Goal: Transaction & Acquisition: Purchase product/service

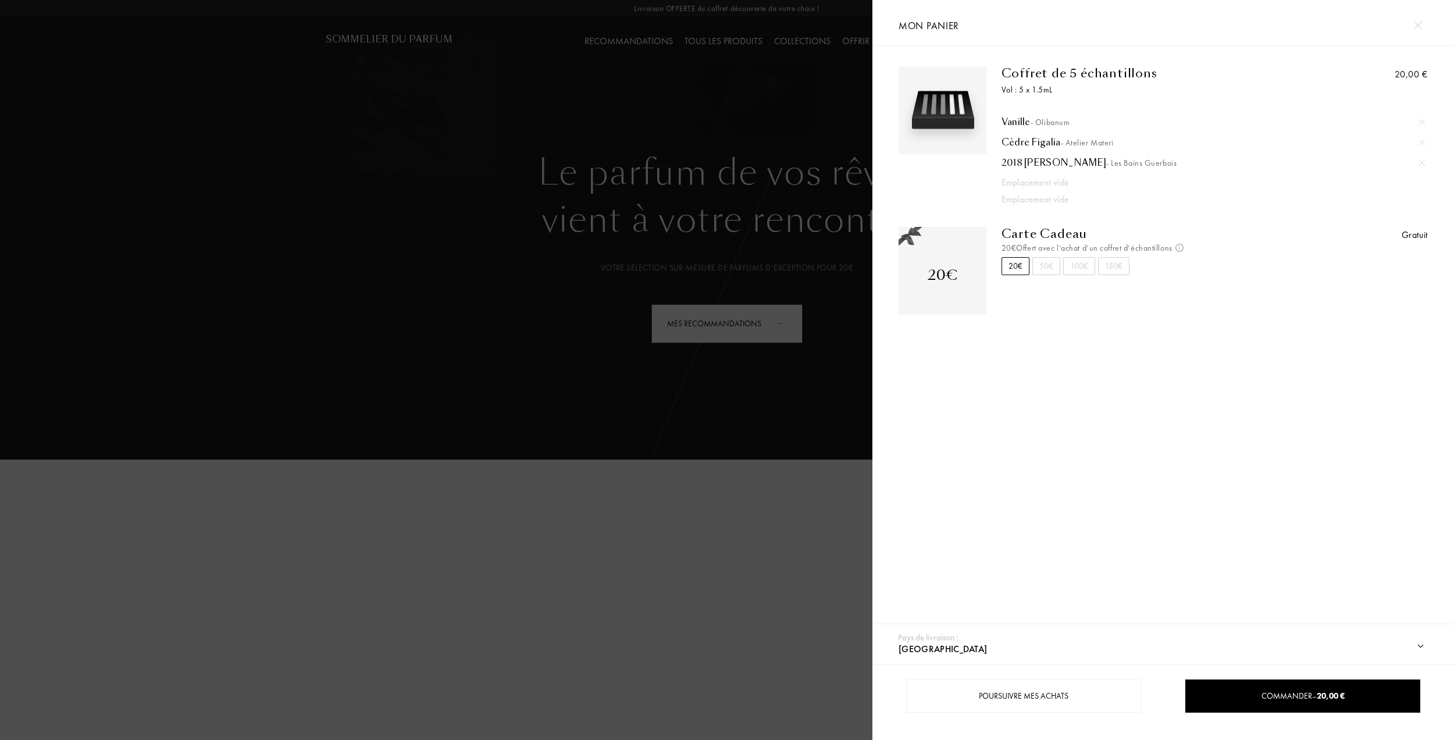
select select "CH"
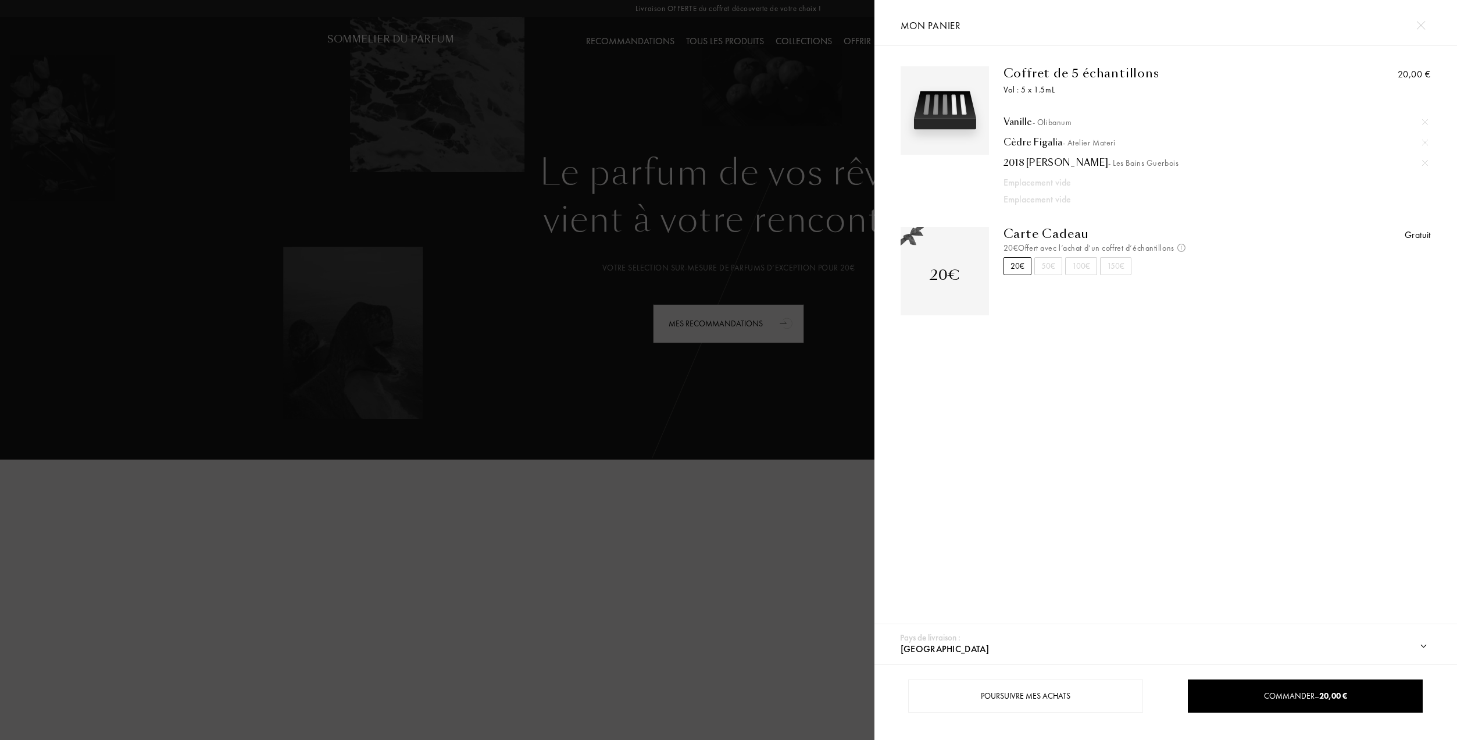
click at [1024, 121] on div "Vanille - Olibanum" at bounding box center [1216, 122] width 425 height 12
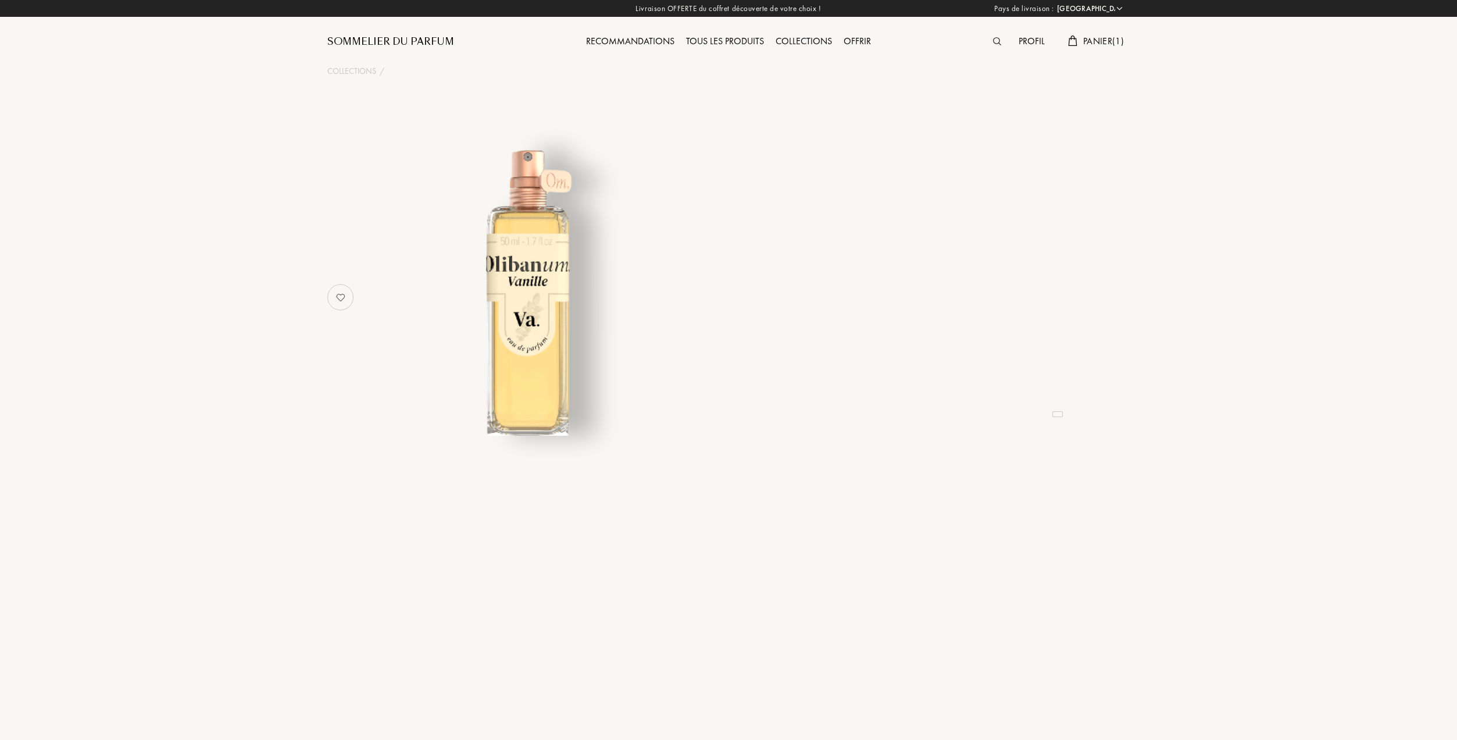
select select "CH"
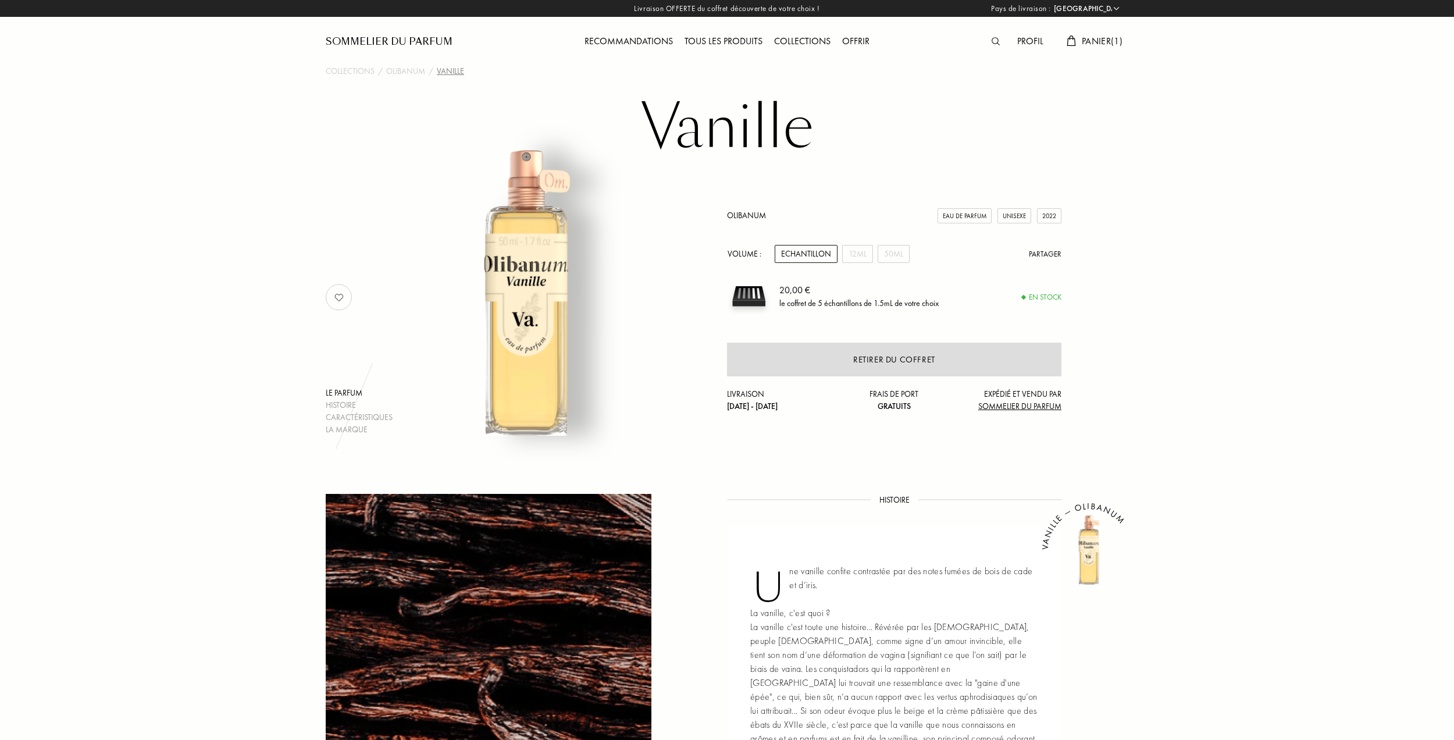
click at [794, 255] on div "Echantillon" at bounding box center [806, 254] width 63 height 18
click at [340, 303] on img at bounding box center [338, 297] width 23 height 23
click at [1097, 42] on span "Panier ( 1 )" at bounding box center [1102, 41] width 41 height 12
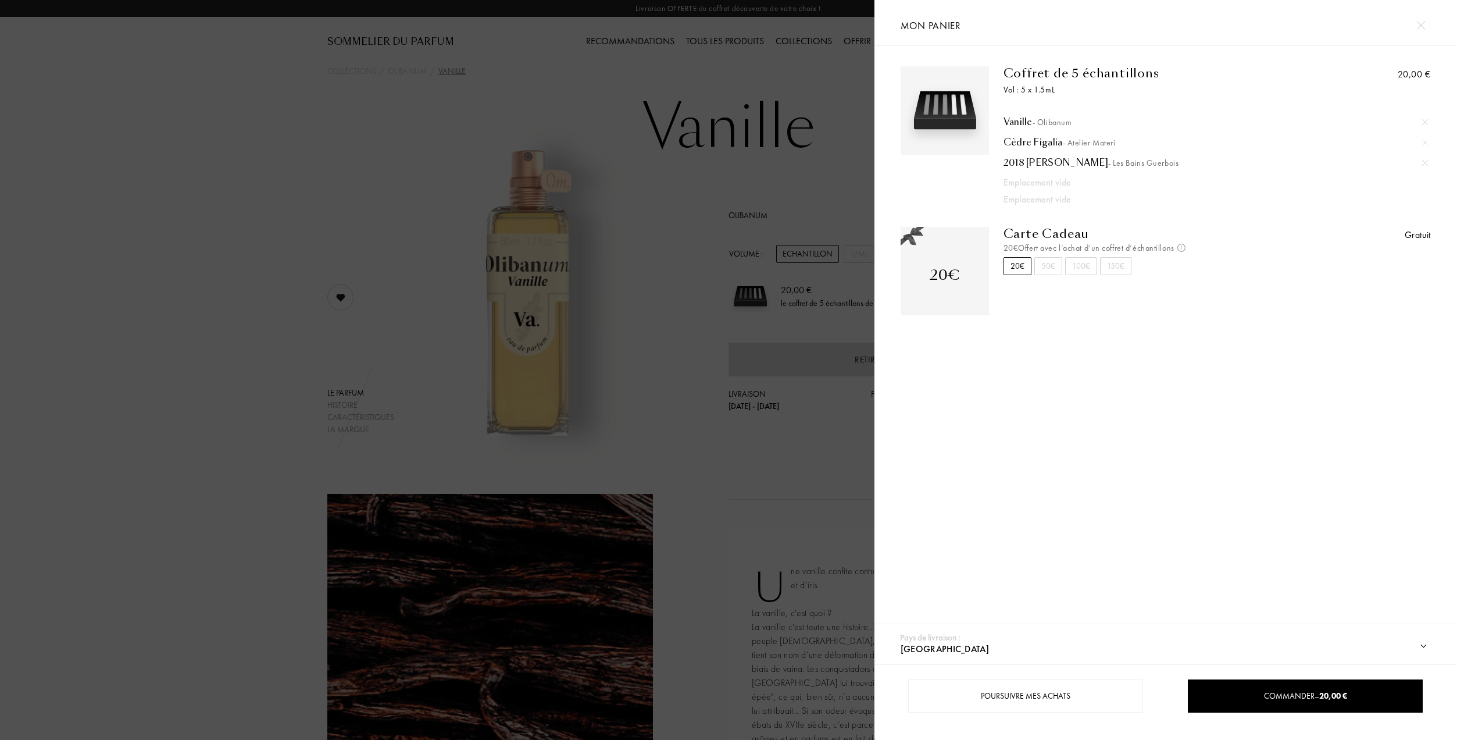
click at [764, 432] on div at bounding box center [437, 370] width 875 height 740
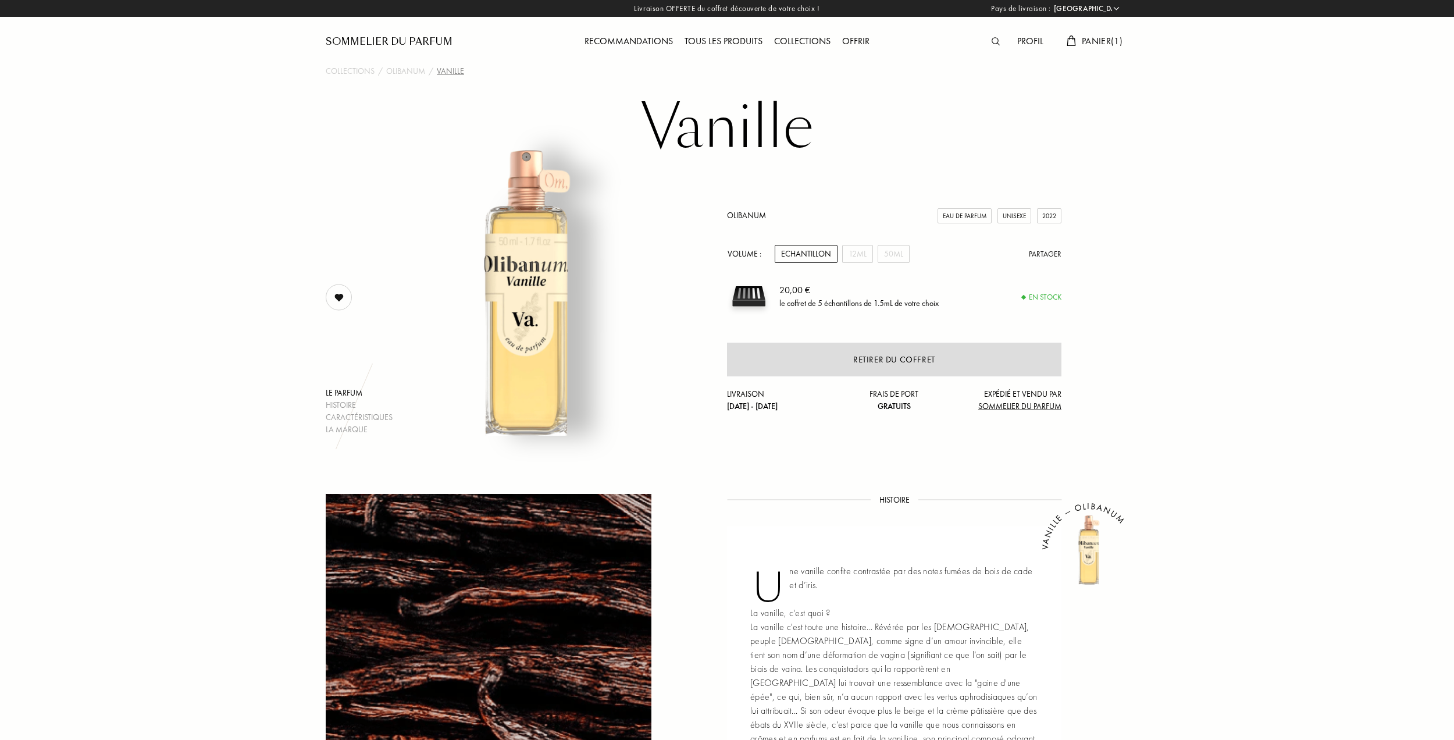
click at [713, 39] on div "Tous les produits" at bounding box center [724, 41] width 90 height 15
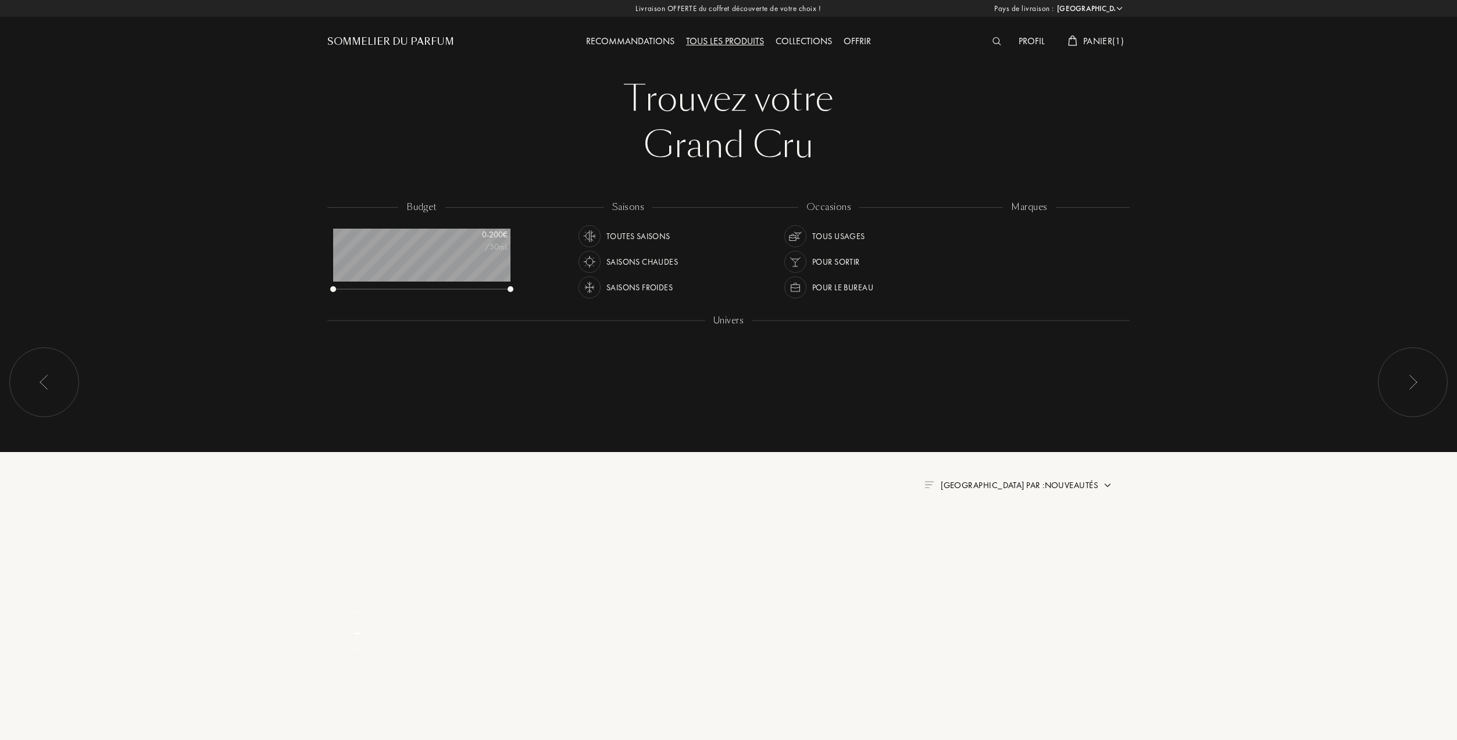
select select "CH"
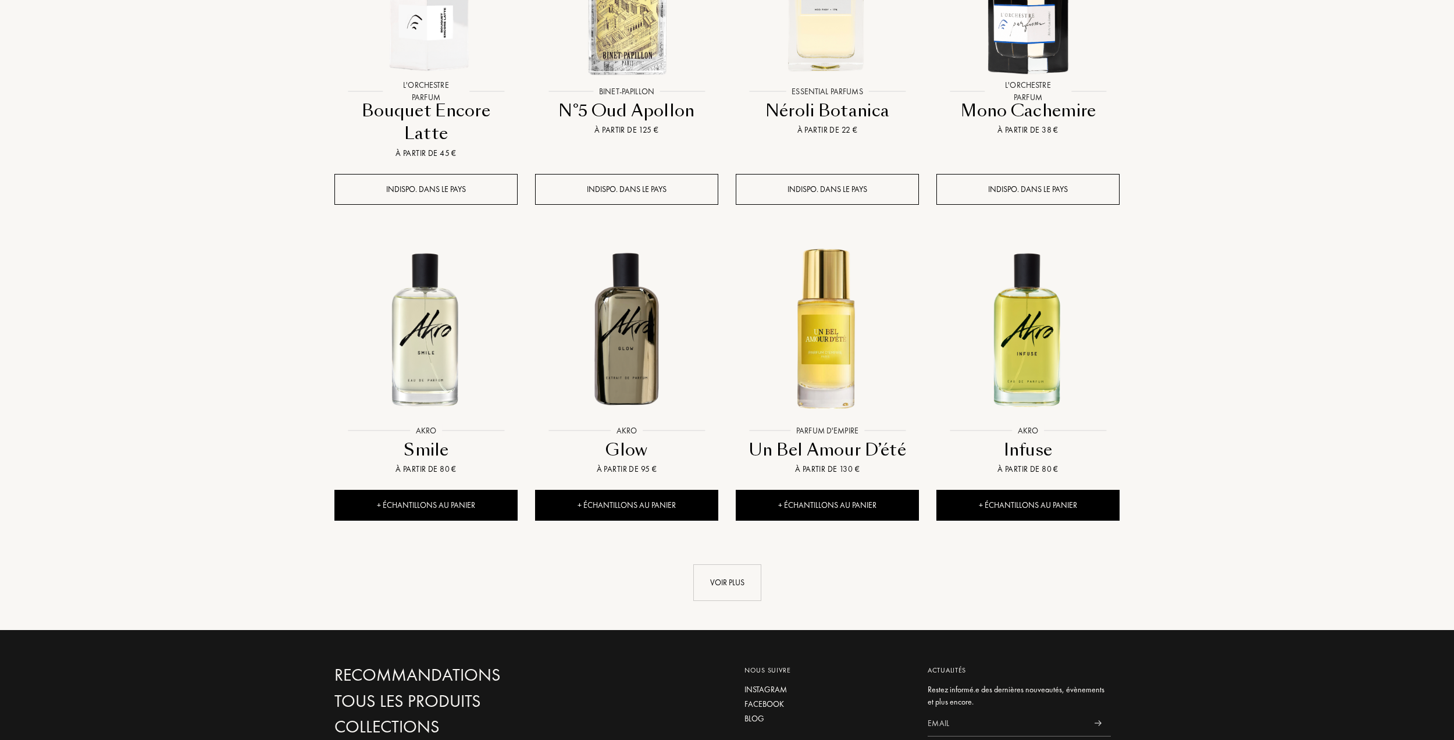
scroll to position [1047, 0]
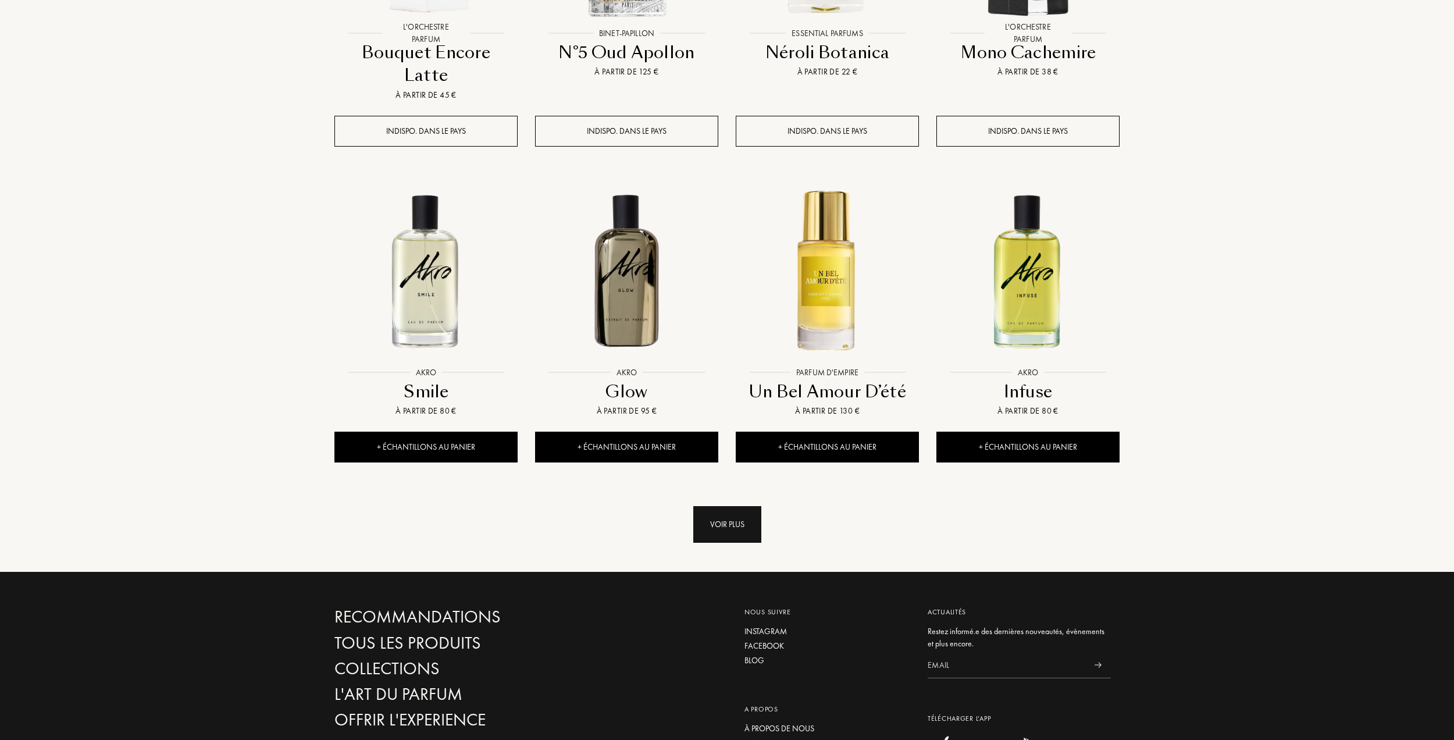
click at [742, 506] on div "Voir plus" at bounding box center [727, 524] width 68 height 37
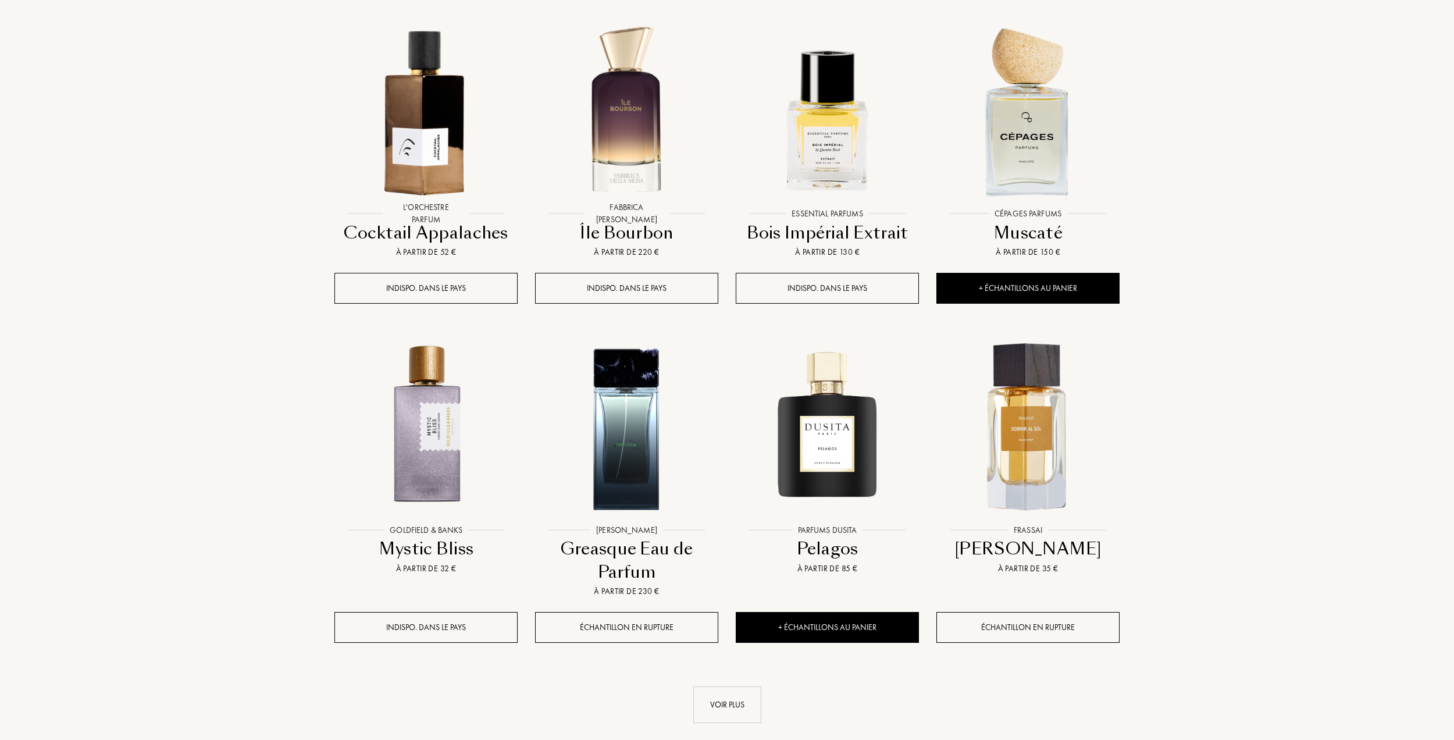
scroll to position [1919, 0]
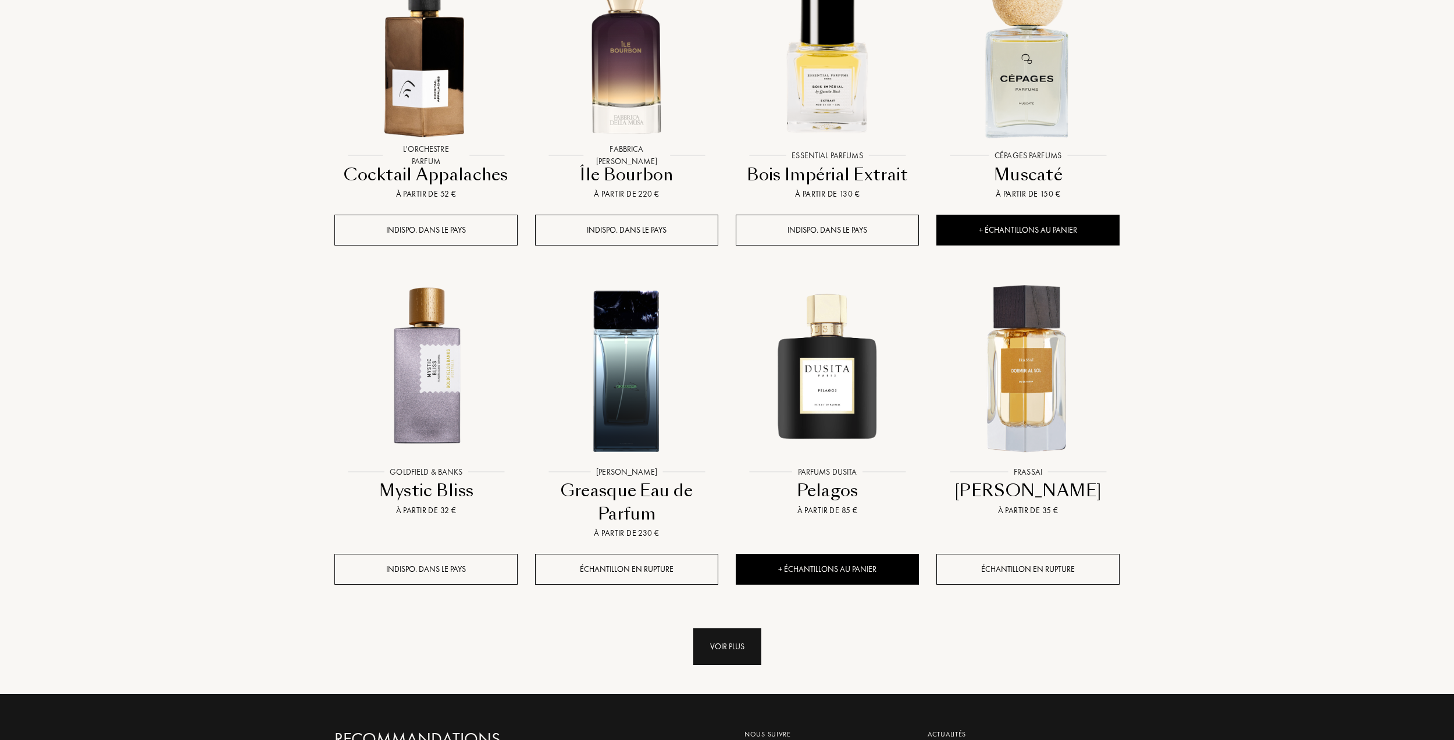
click at [722, 628] on div "Voir plus" at bounding box center [727, 646] width 68 height 37
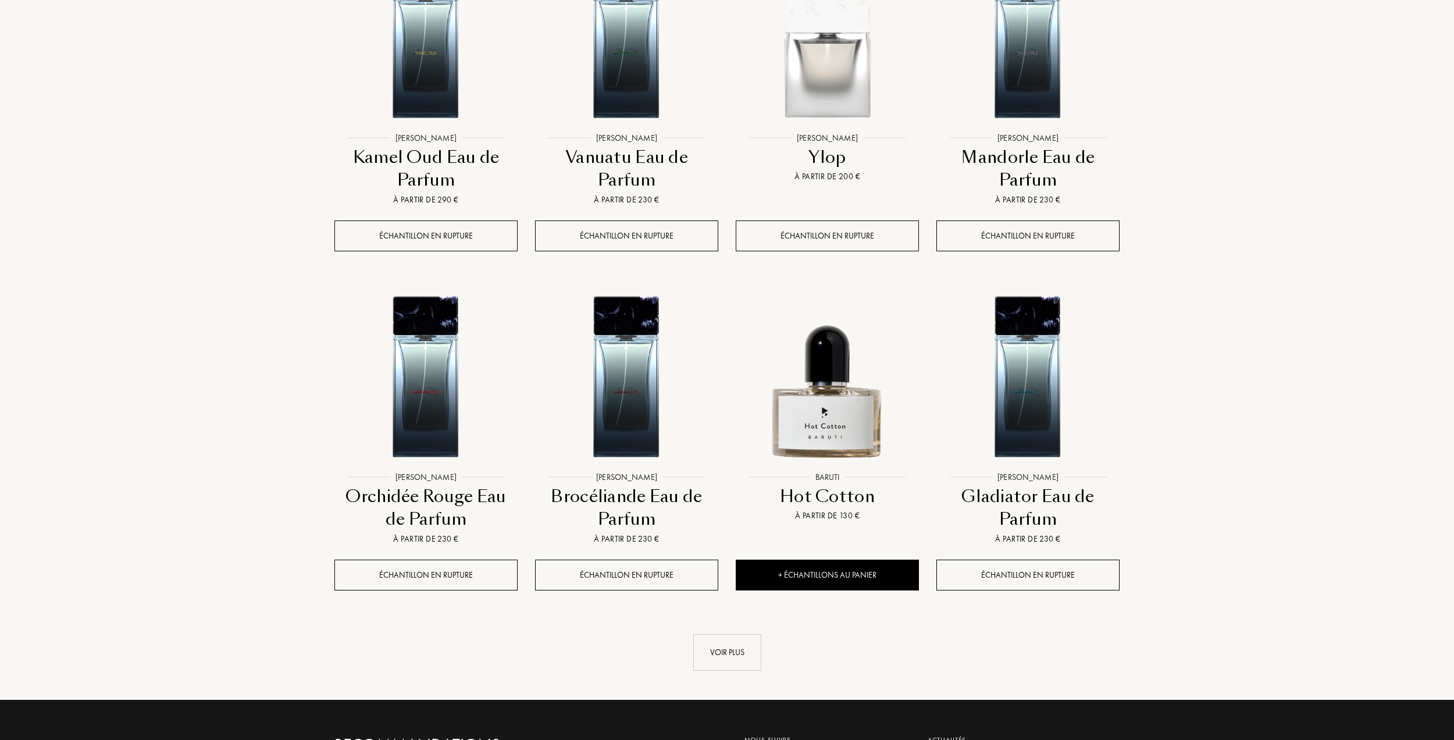
scroll to position [3133, 0]
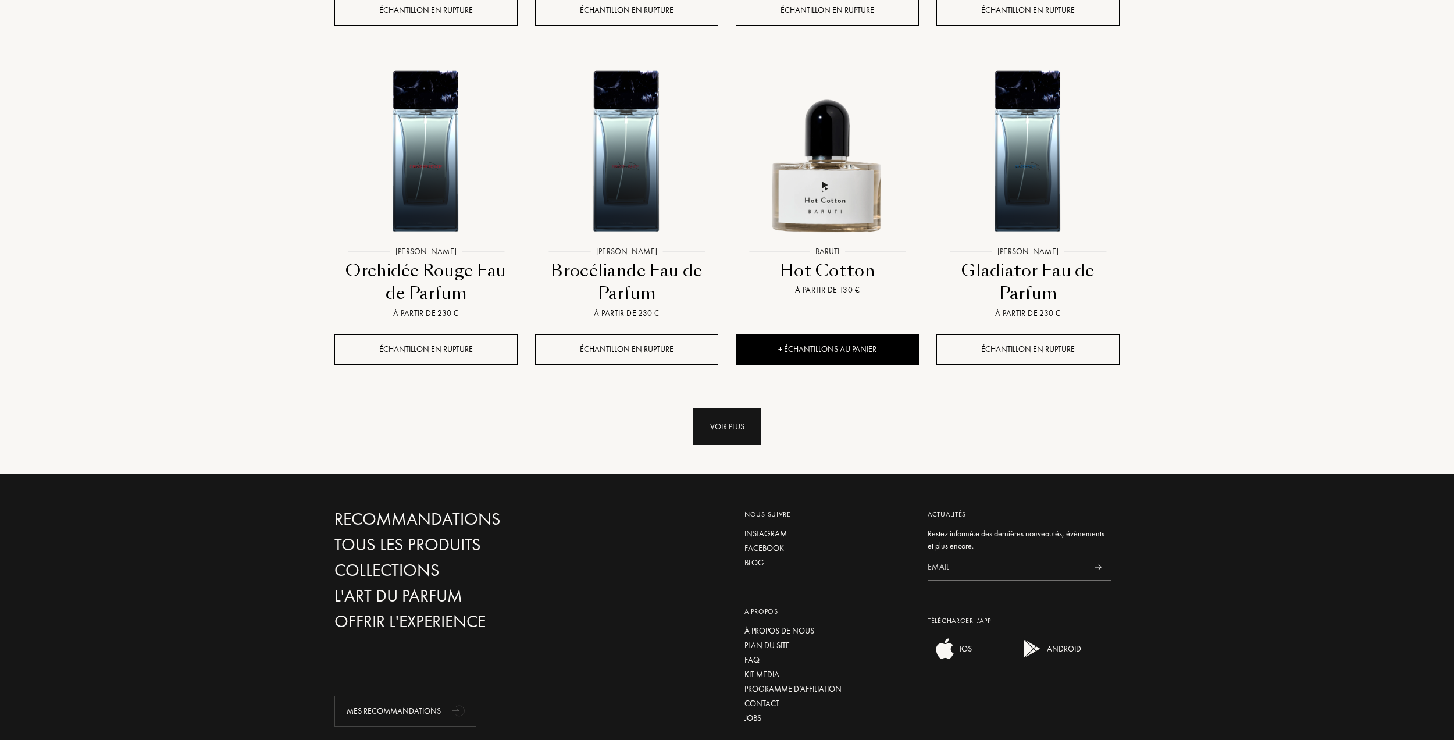
click at [749, 408] on div "Voir plus" at bounding box center [727, 426] width 68 height 37
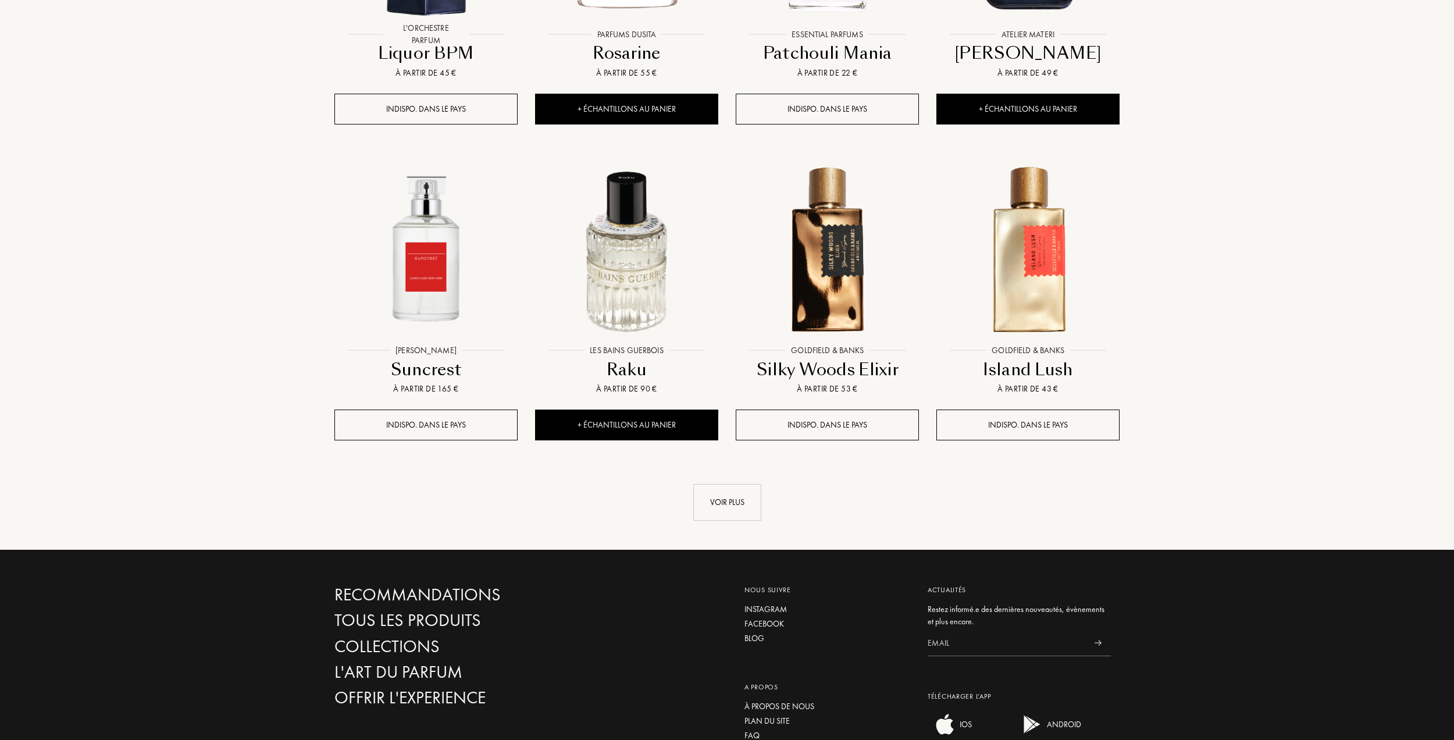
scroll to position [4082, 0]
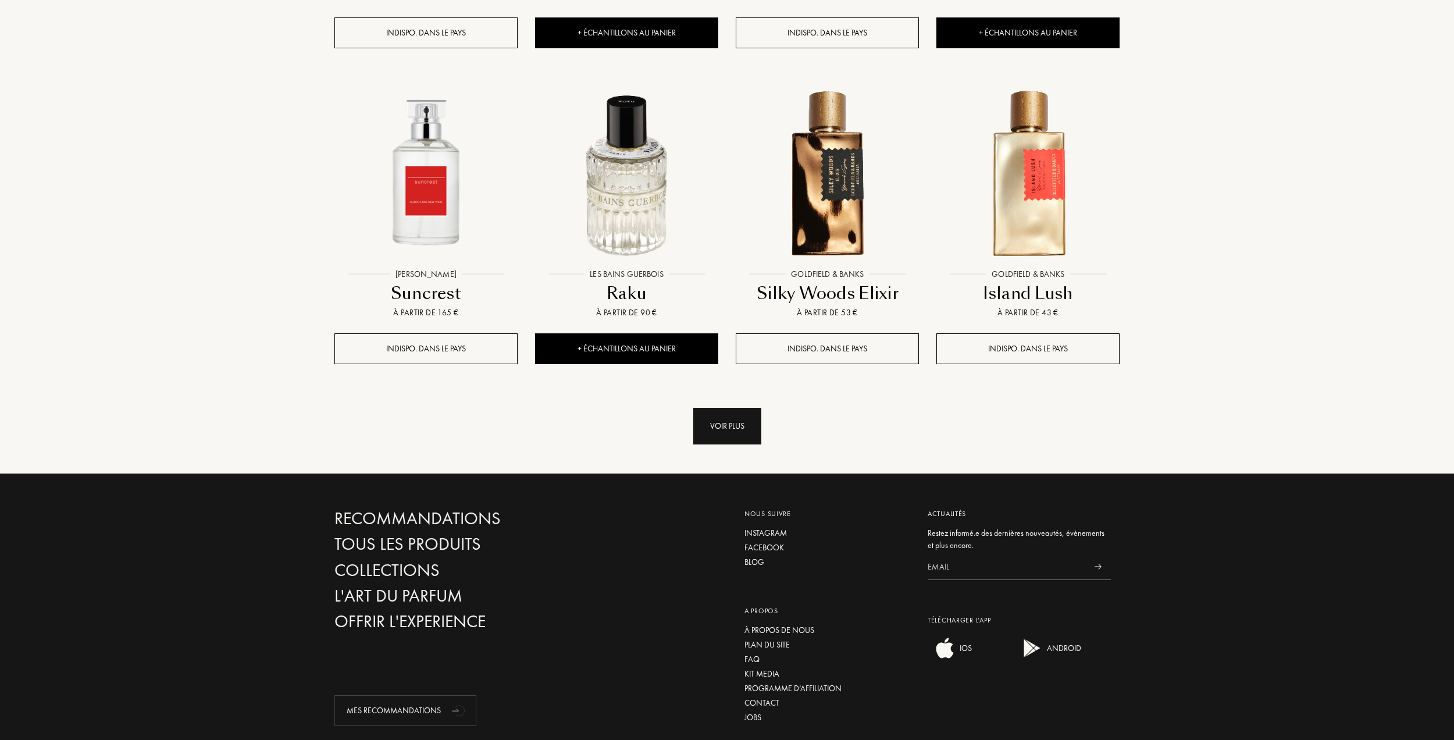
click at [735, 408] on div "Voir plus" at bounding box center [727, 426] width 68 height 37
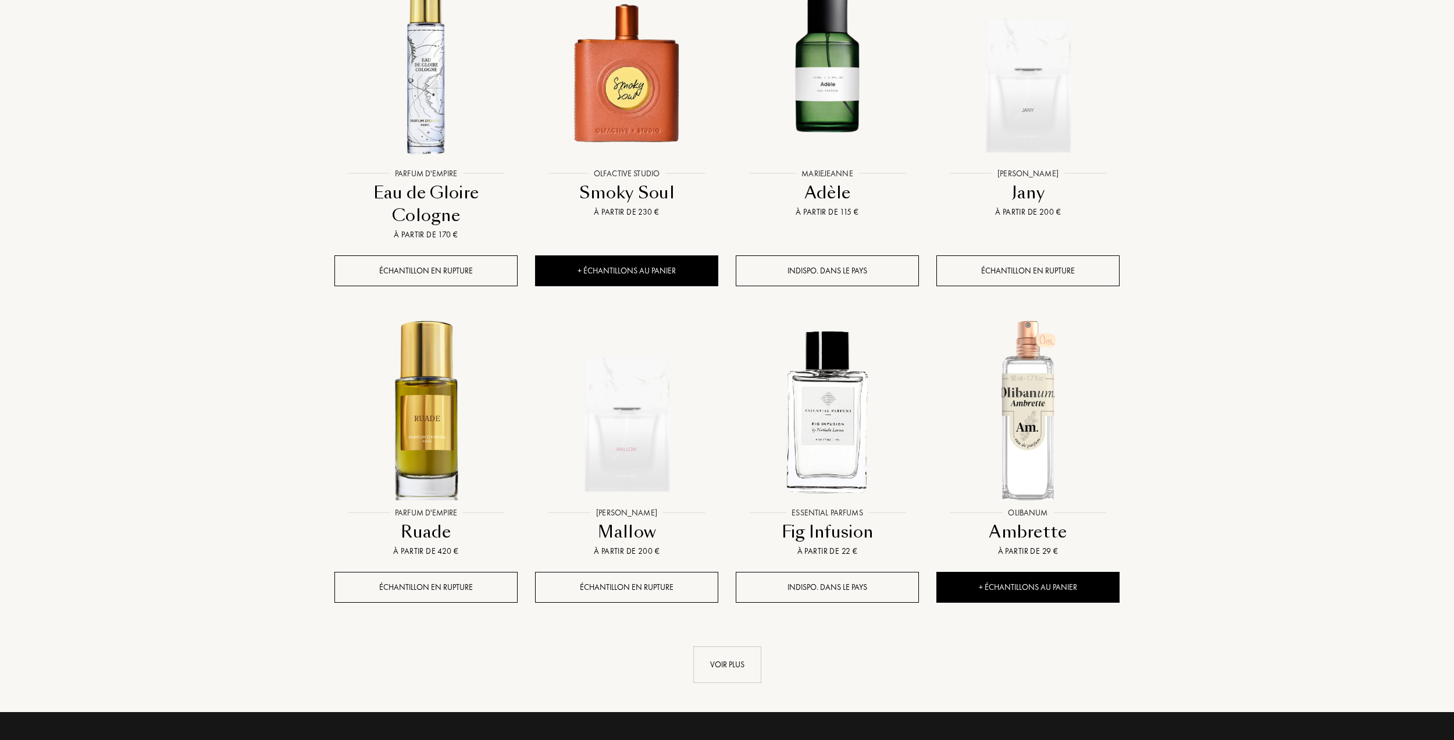
scroll to position [4954, 0]
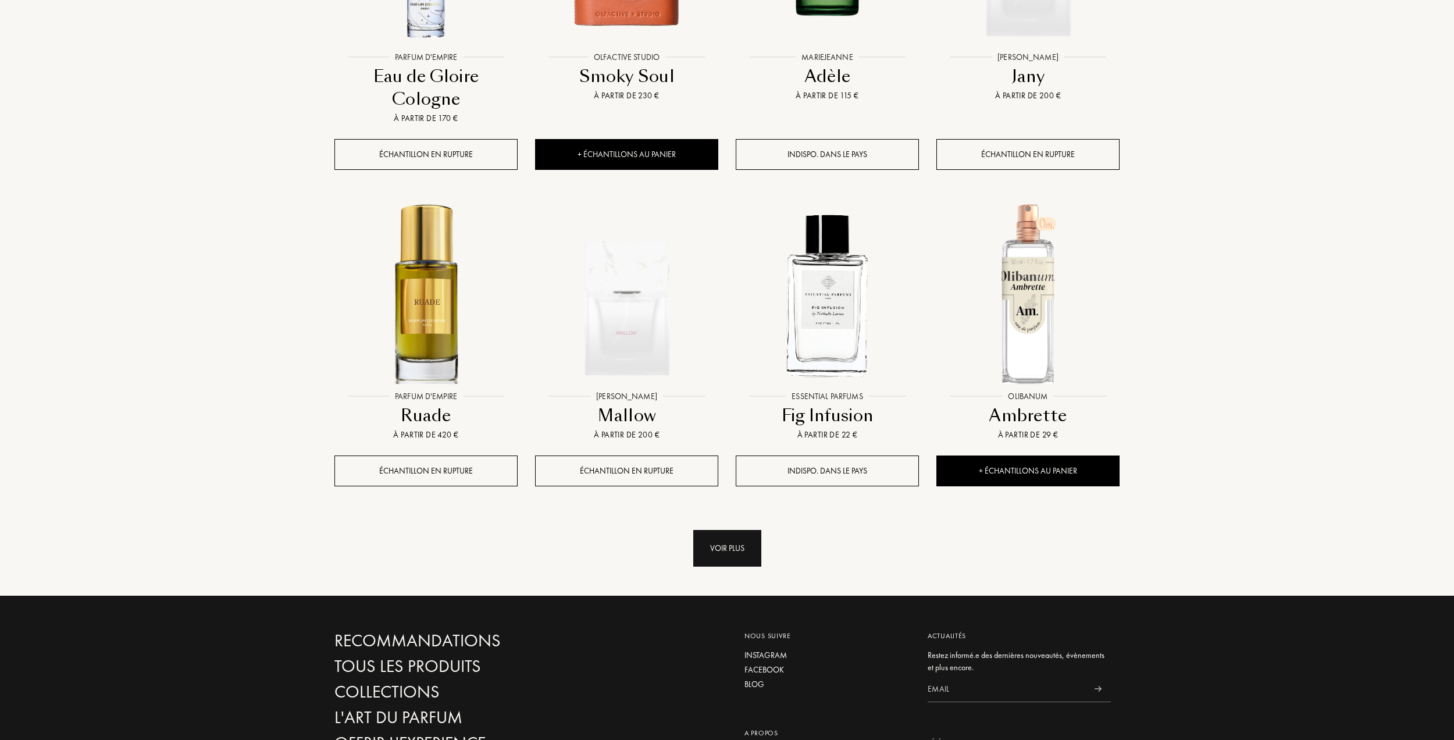
click at [732, 530] on div "Voir plus" at bounding box center [727, 548] width 68 height 37
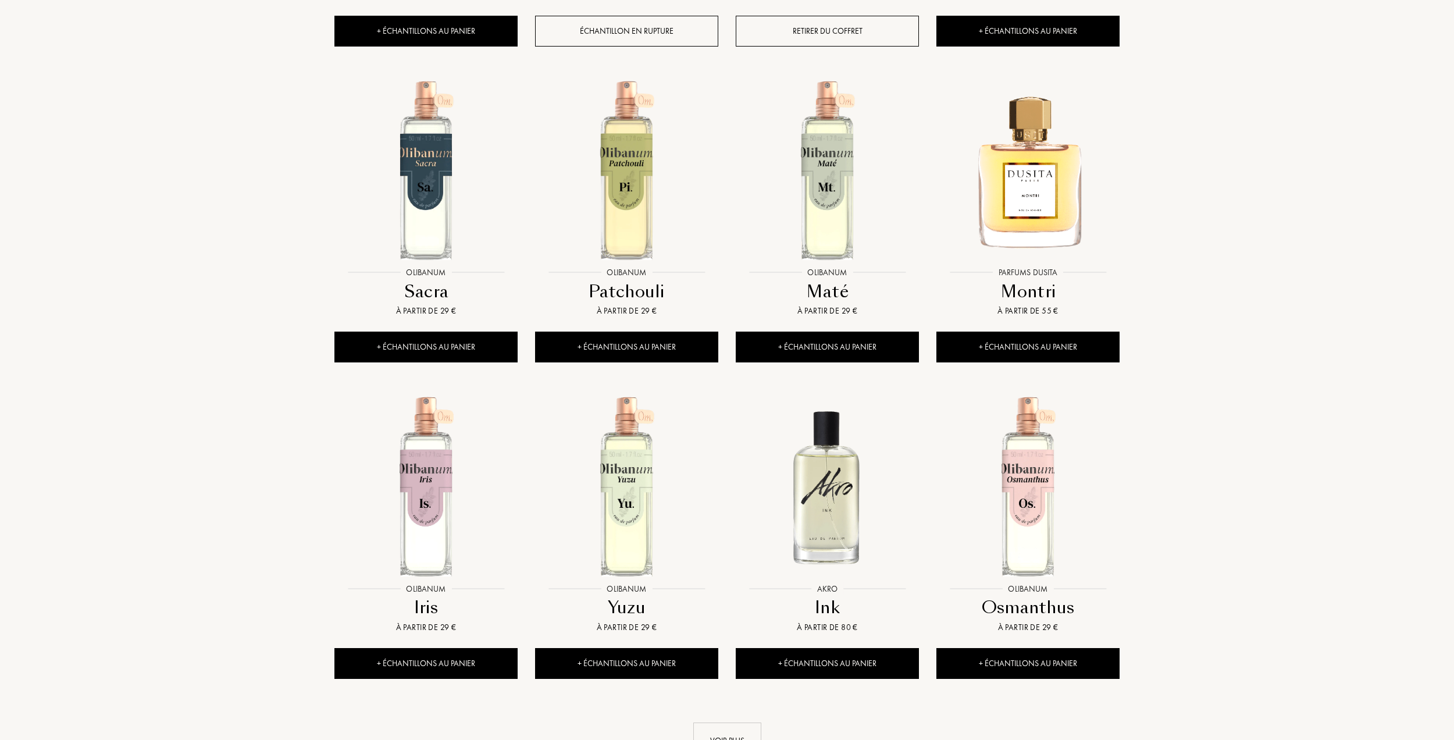
scroll to position [5827, 0]
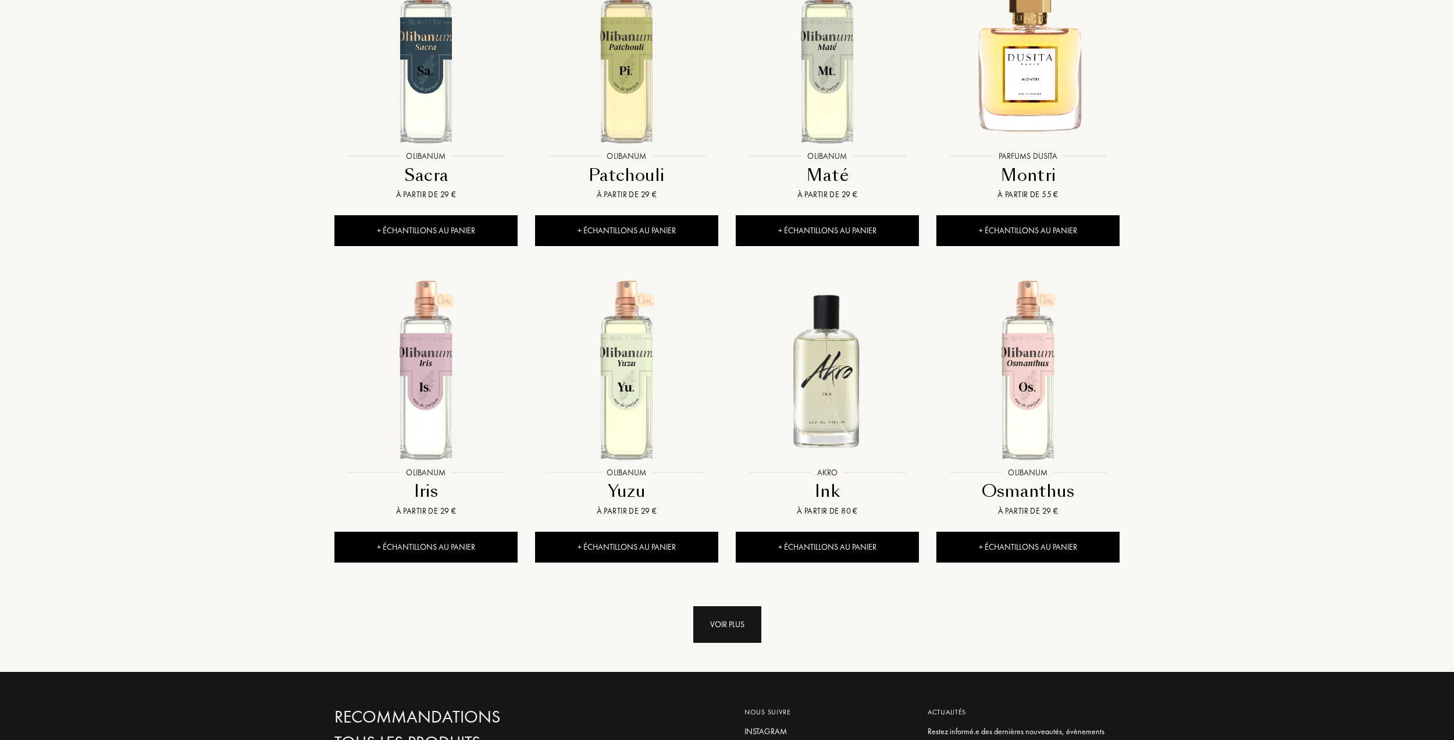
click at [736, 606] on div "Voir plus" at bounding box center [727, 624] width 68 height 37
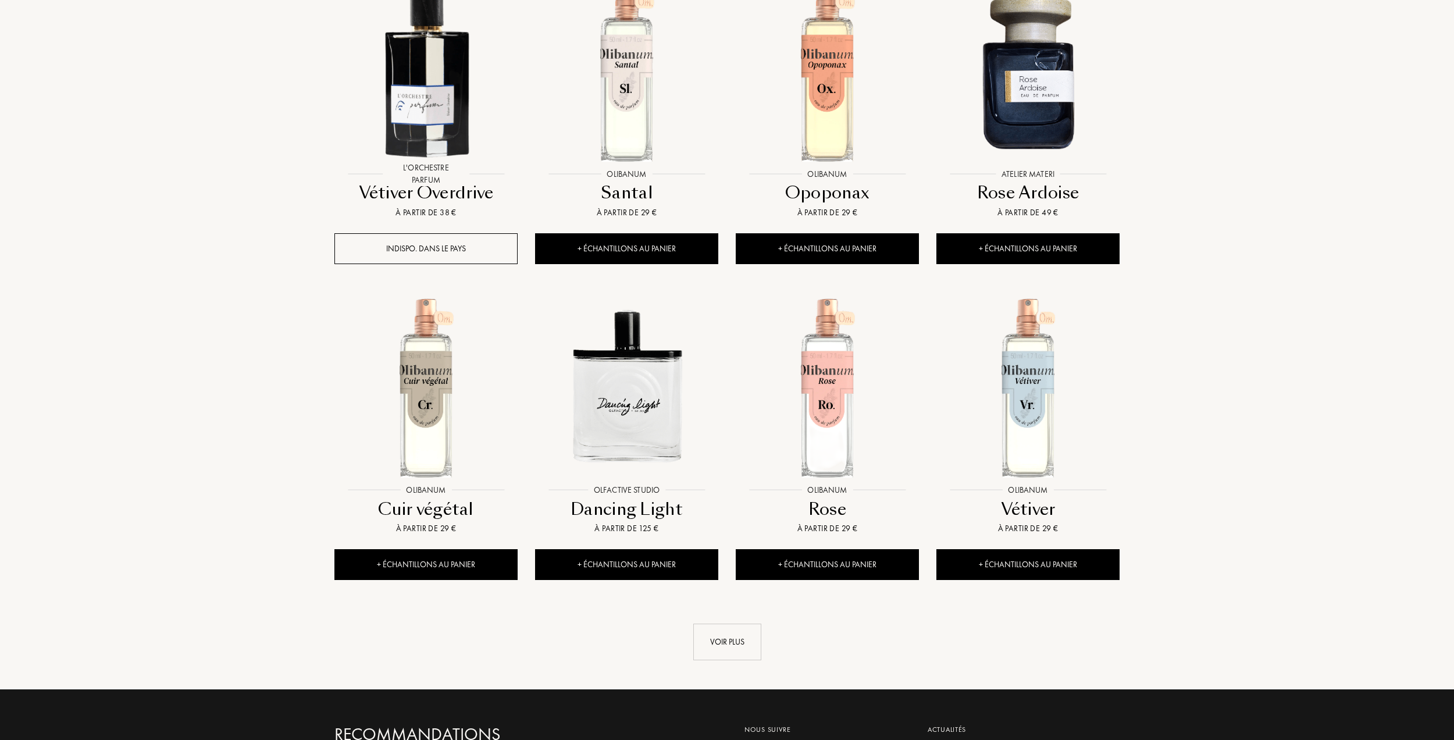
scroll to position [6873, 0]
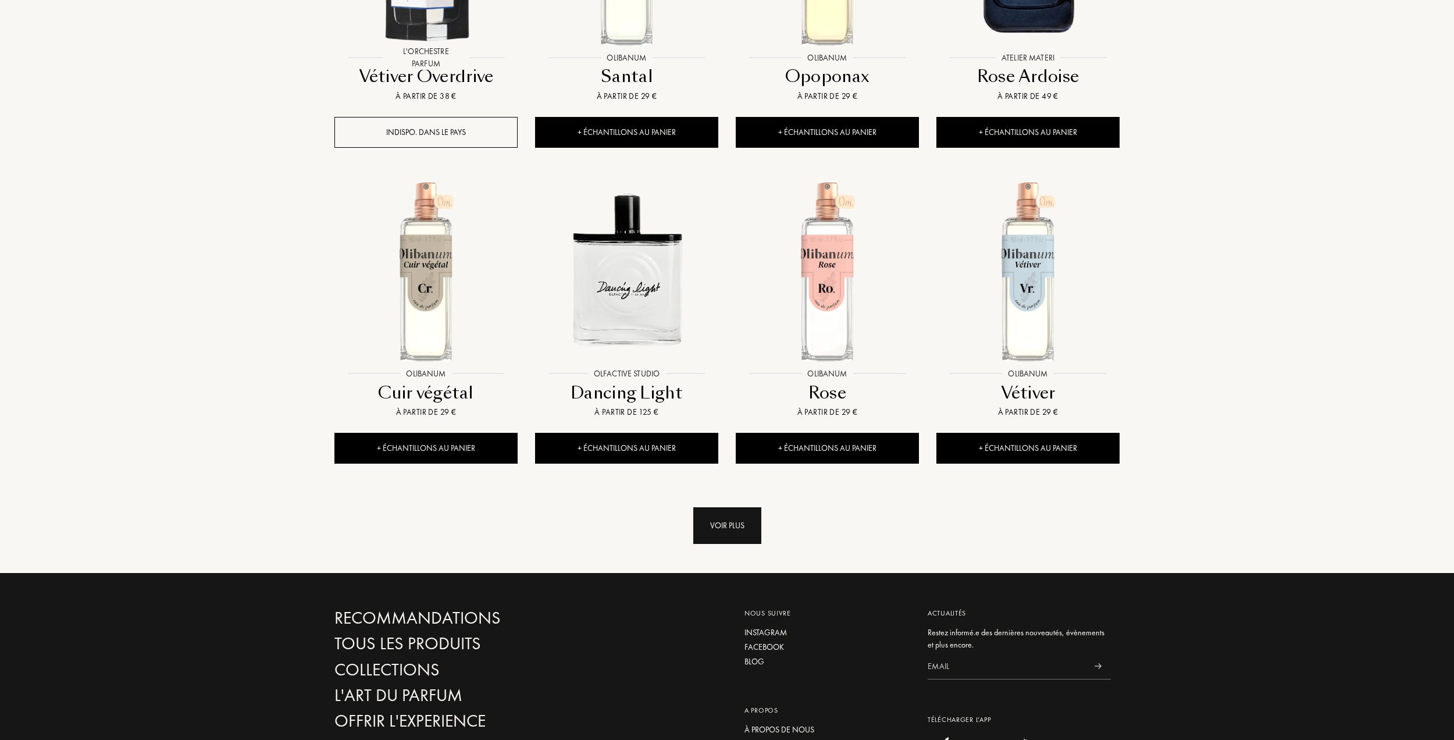
click at [737, 507] on div "Voir plus" at bounding box center [727, 525] width 68 height 37
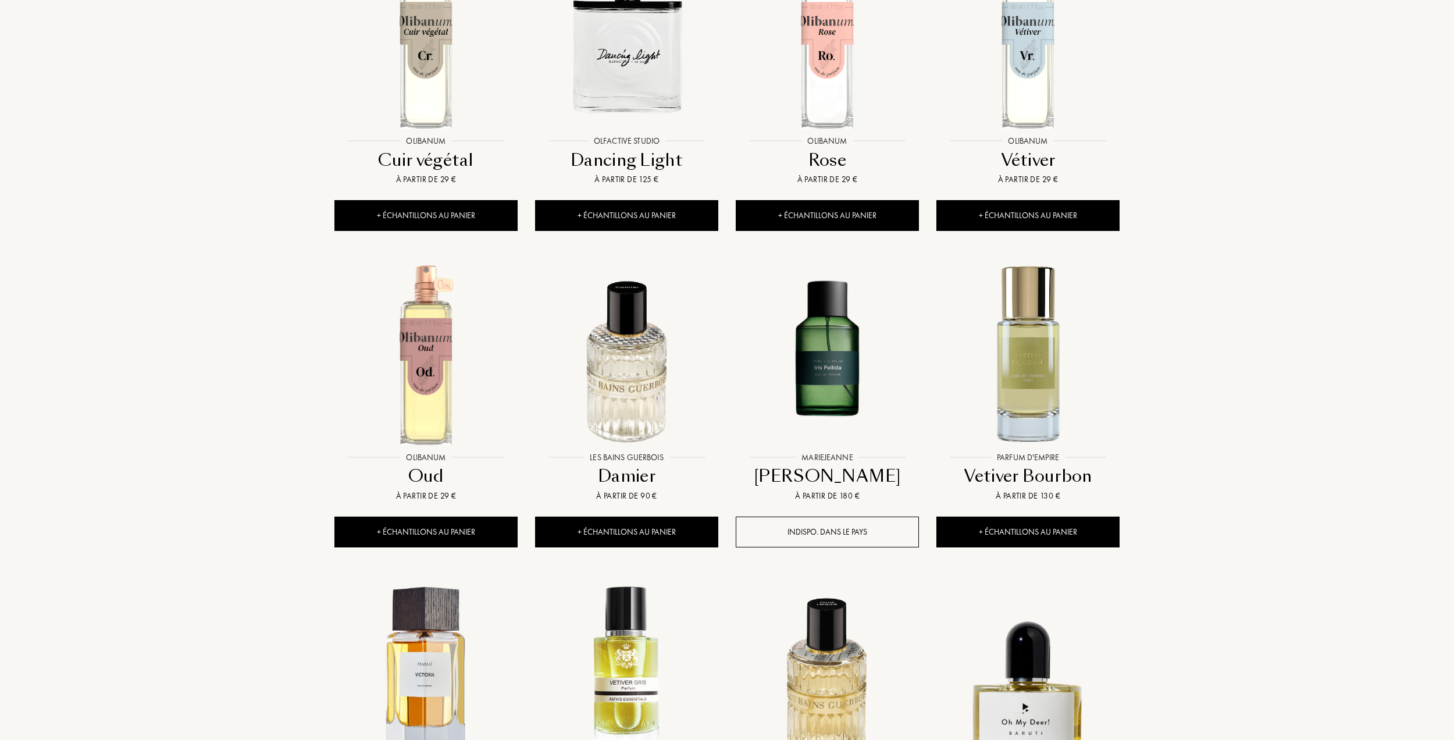
scroll to position [7222, 0]
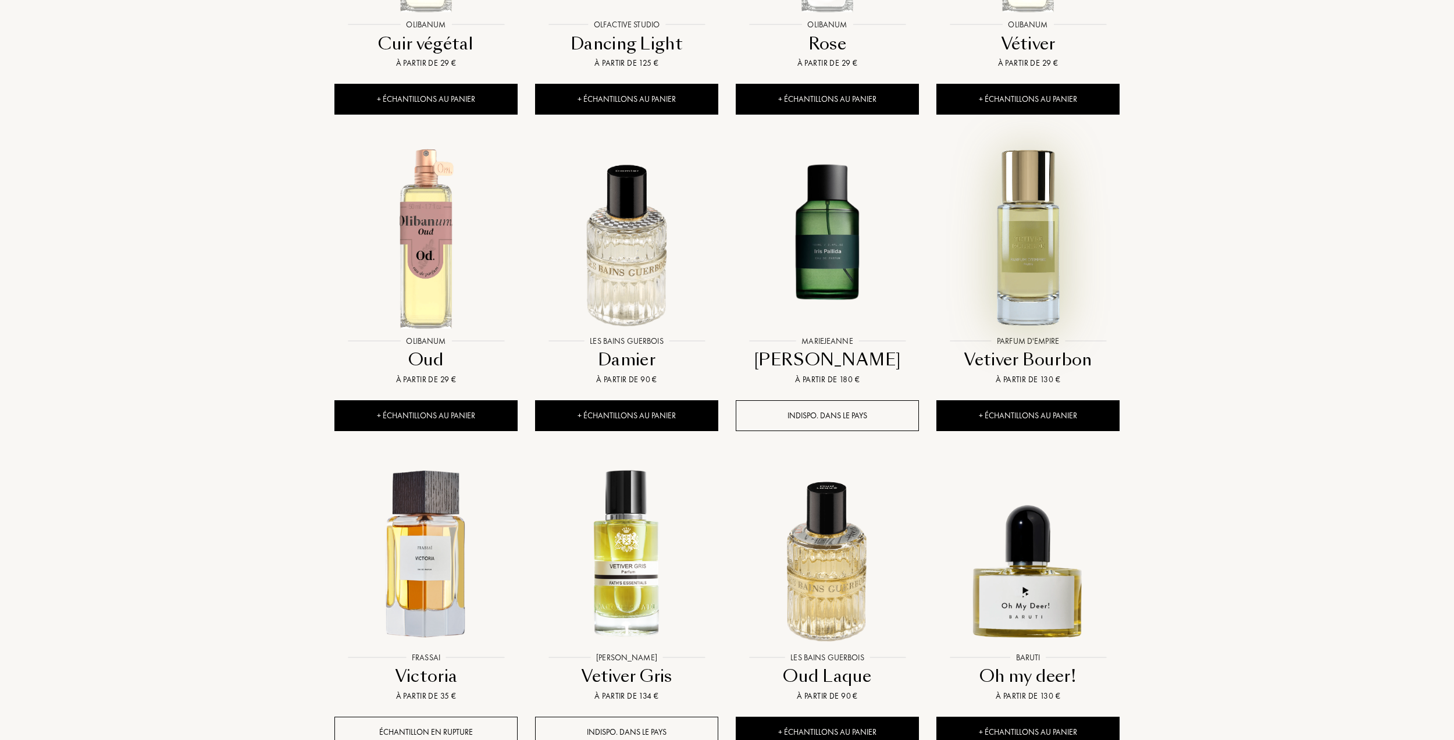
click at [1022, 163] on img at bounding box center [1027, 238] width 181 height 181
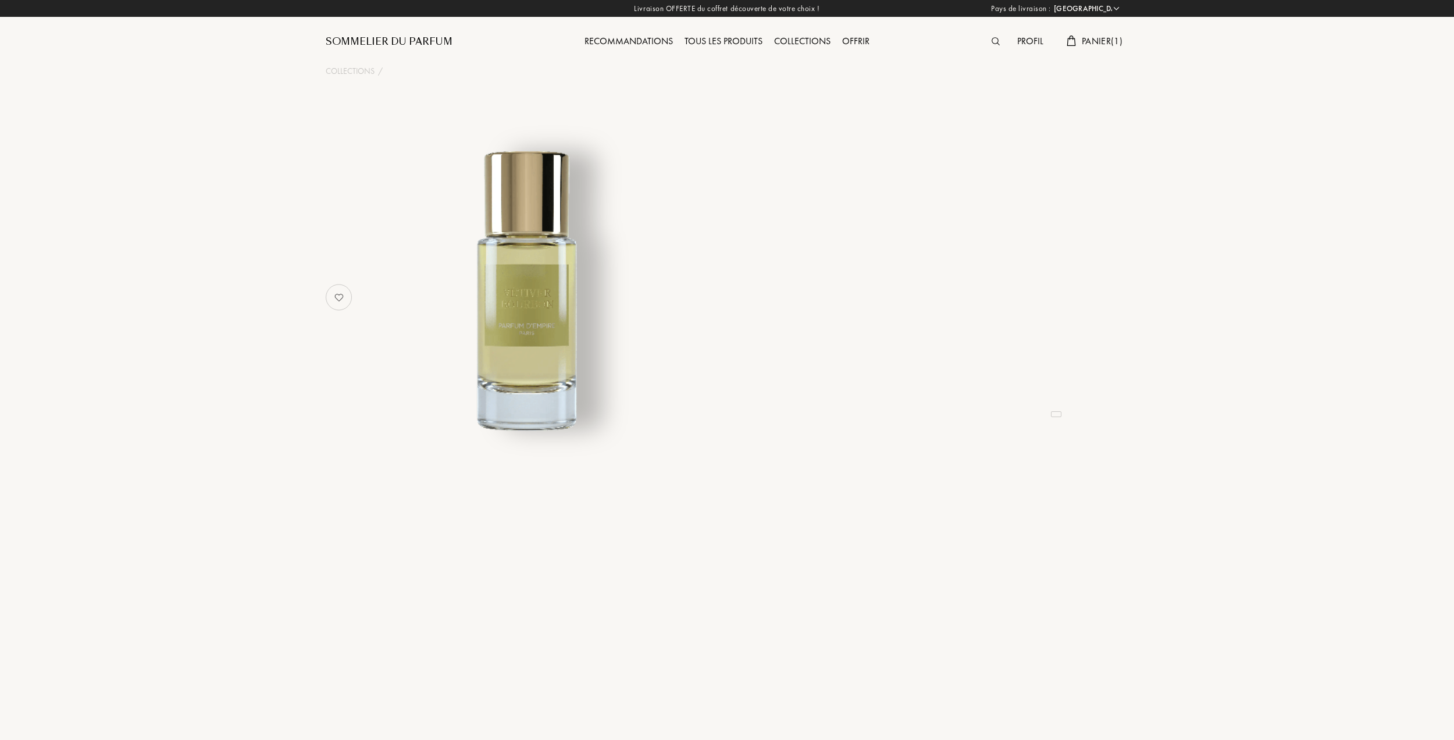
select select "CH"
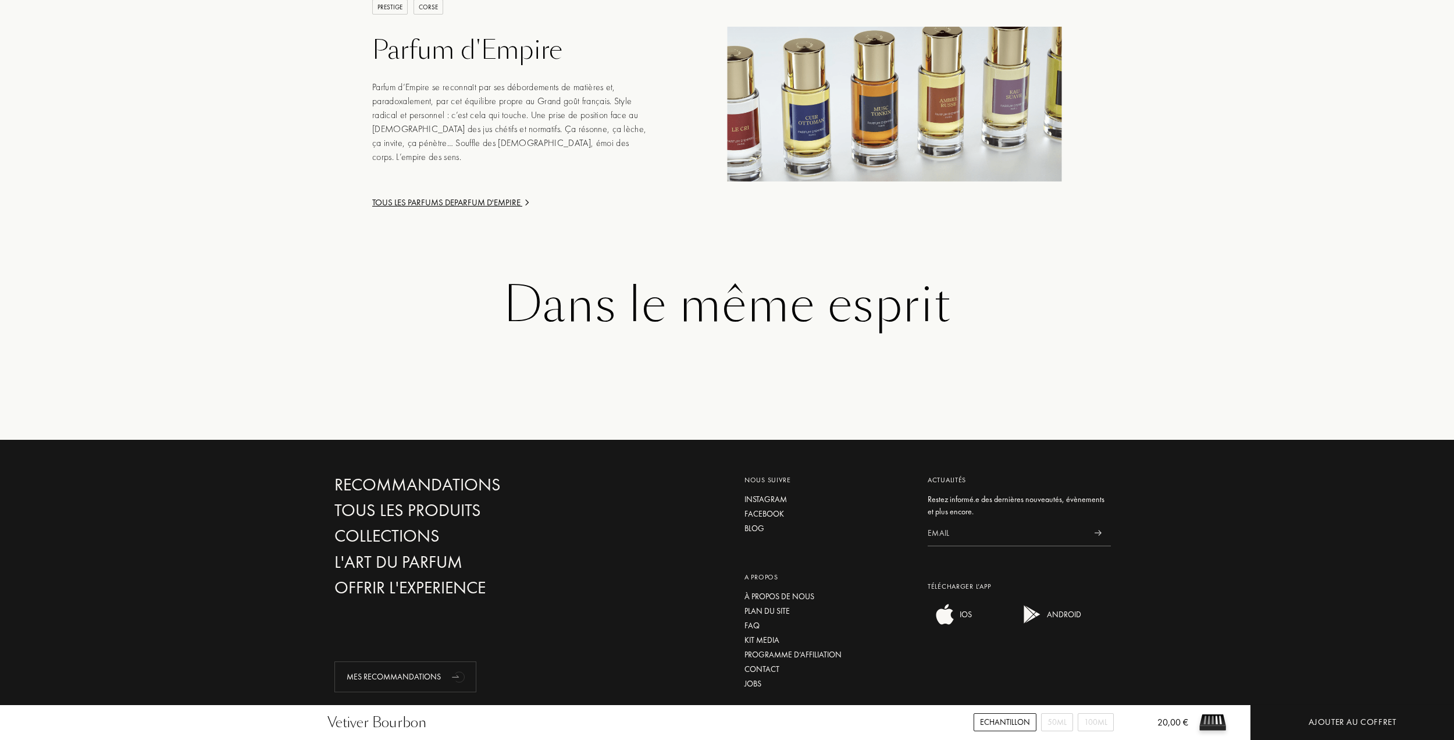
scroll to position [1672, 0]
